Goal: Information Seeking & Learning: Learn about a topic

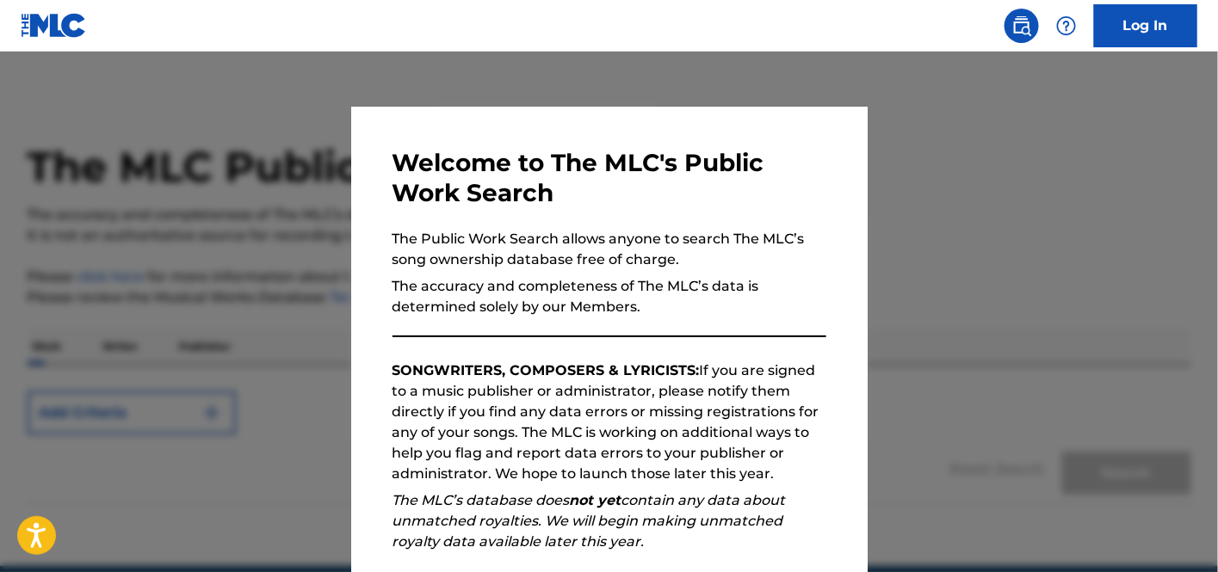
scroll to position [214, 0]
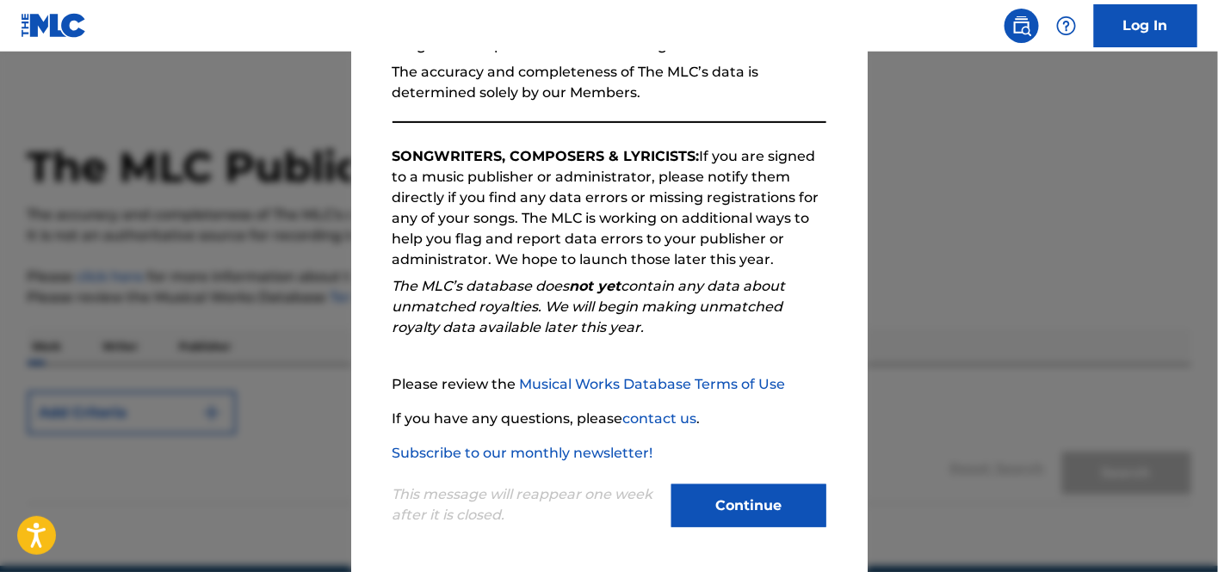
click at [687, 507] on button "Continue" at bounding box center [748, 506] width 155 height 43
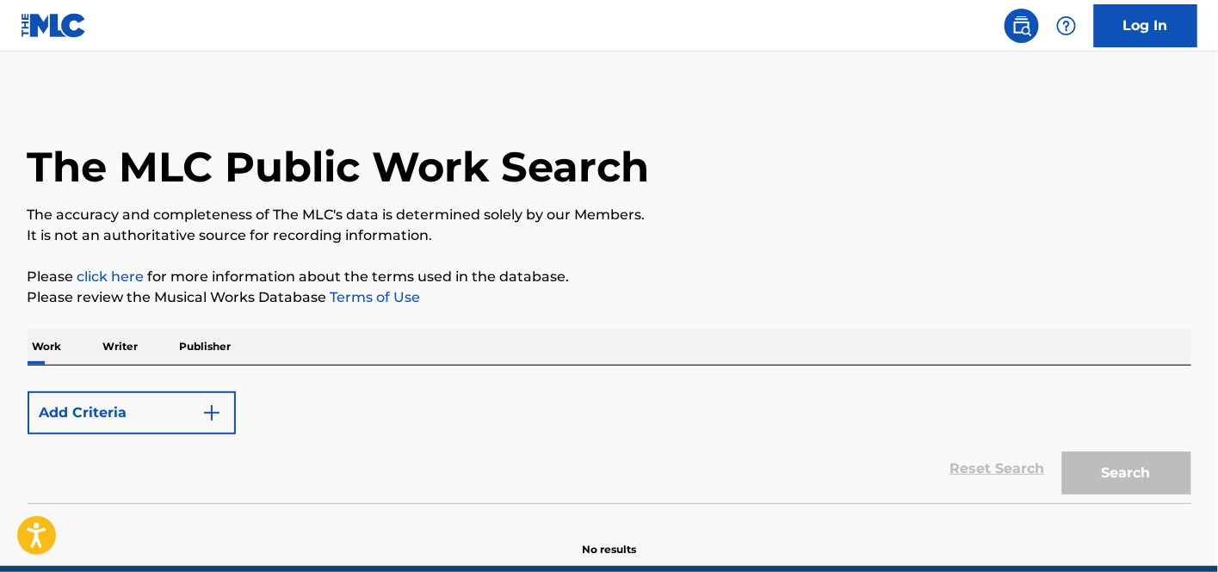
scroll to position [75, 0]
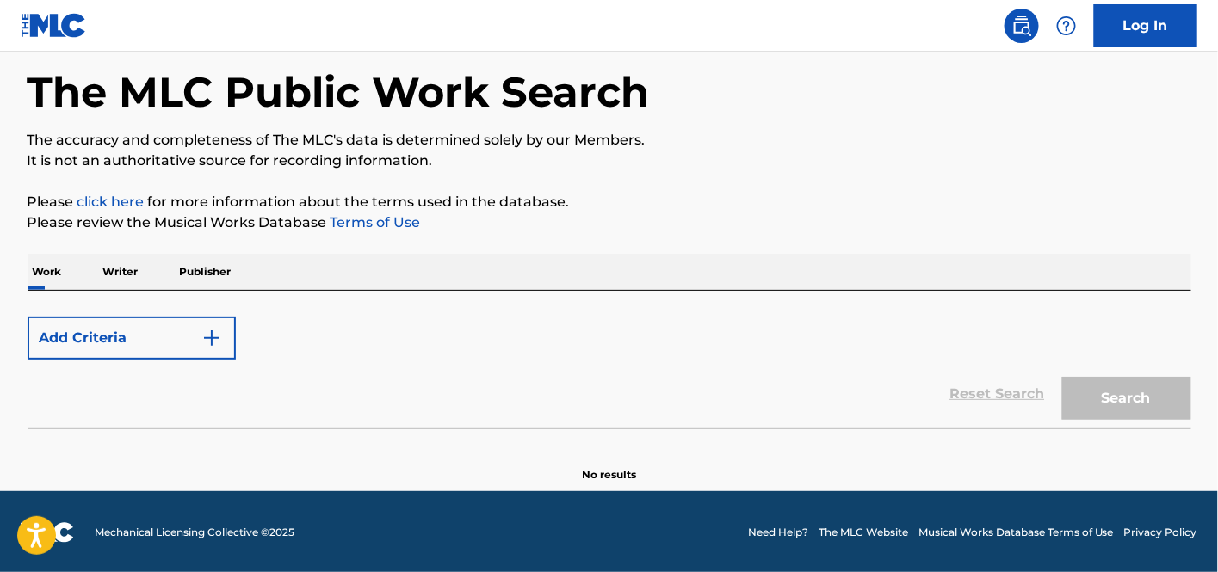
click at [189, 341] on button "Add Criteria" at bounding box center [132, 338] width 208 height 43
click at [52, 283] on p "Work" at bounding box center [48, 272] width 40 height 36
click at [121, 269] on p "Writer" at bounding box center [121, 272] width 46 height 36
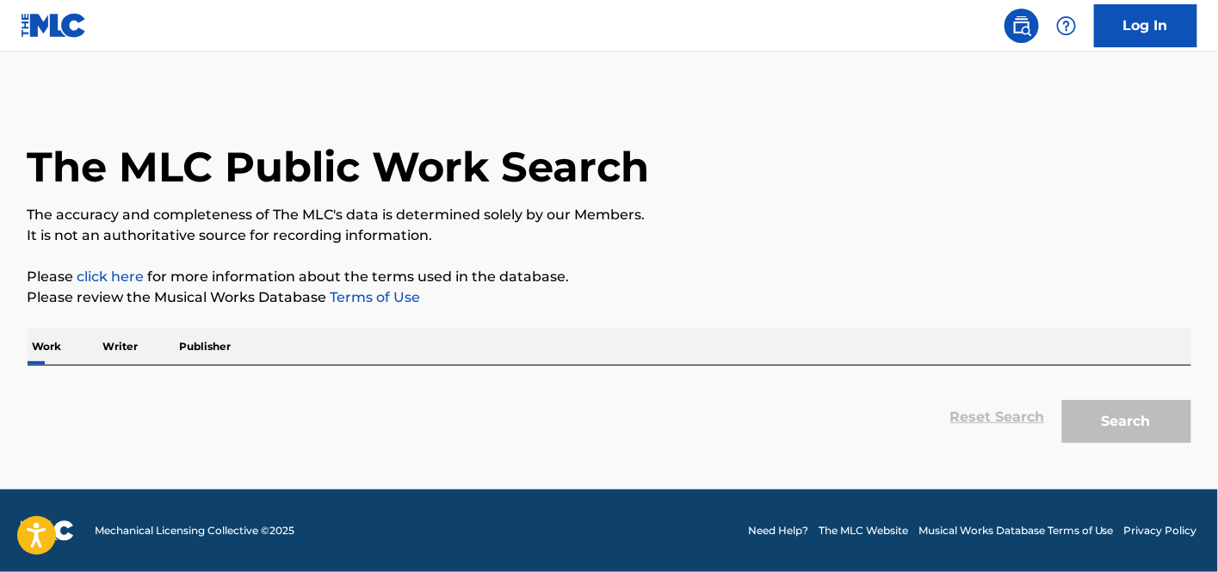
click at [36, 353] on p "Work" at bounding box center [48, 347] width 40 height 36
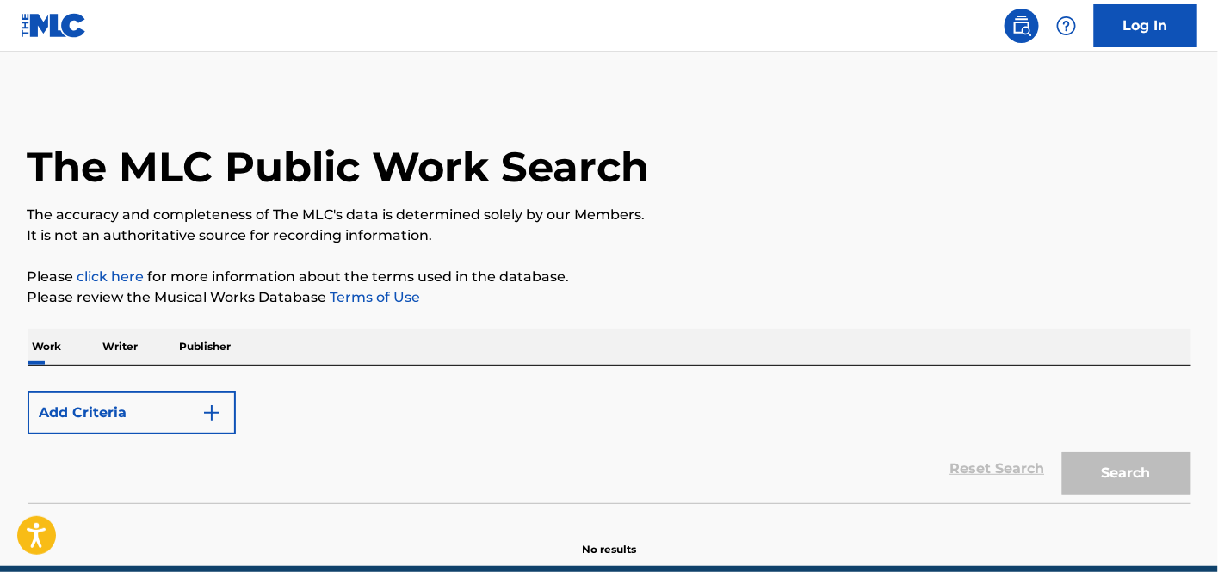
scroll to position [75, 0]
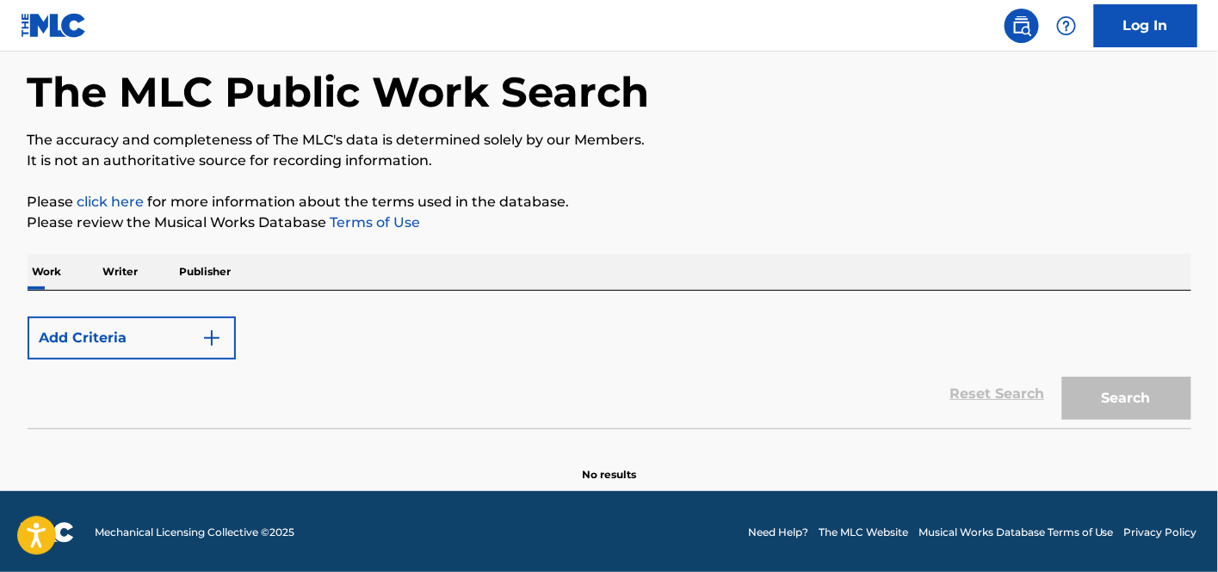
click at [146, 339] on button "Add Criteria" at bounding box center [132, 338] width 208 height 43
click at [368, 331] on div "Add Criteria" at bounding box center [610, 338] width 1164 height 43
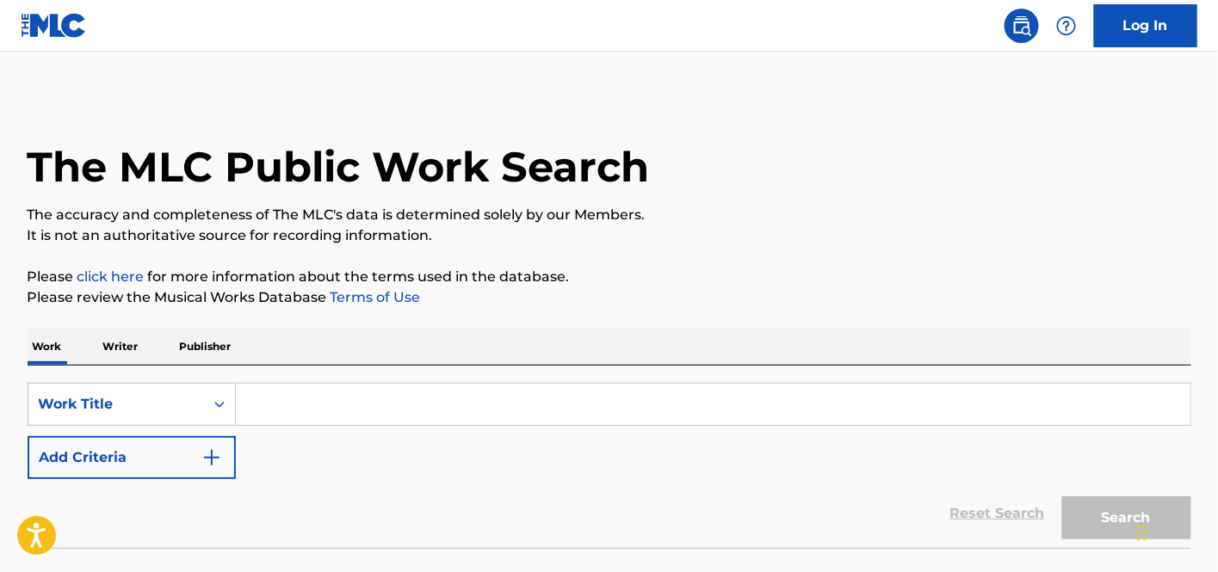
click at [273, 415] on input "Search Form" at bounding box center [713, 404] width 955 height 41
click at [184, 458] on button "Add Criteria" at bounding box center [132, 457] width 208 height 43
